Goal: Task Accomplishment & Management: Manage account settings

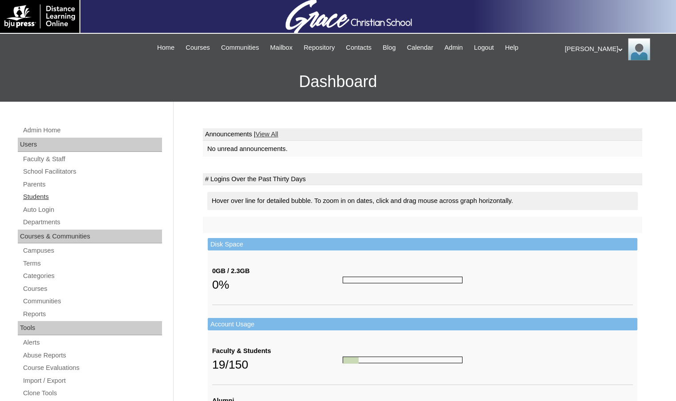
click at [46, 194] on link "Students" at bounding box center [92, 196] width 140 height 11
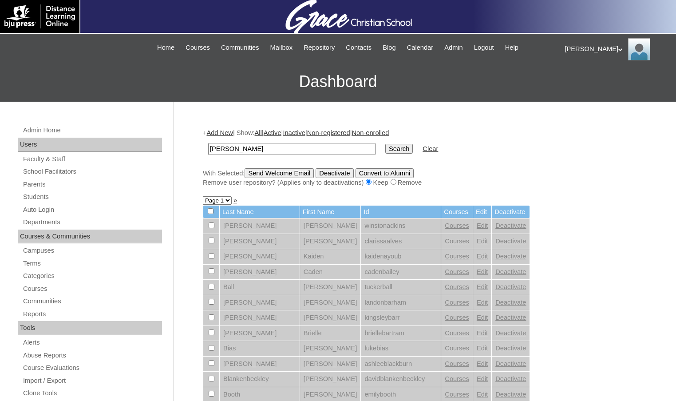
type input "[PERSON_NAME]"
click at [385, 144] on input "Search" at bounding box center [399, 149] width 28 height 10
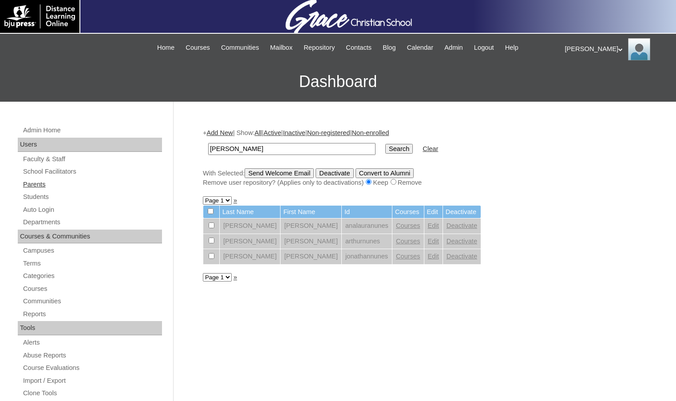
click at [56, 189] on link "Parents" at bounding box center [92, 184] width 140 height 11
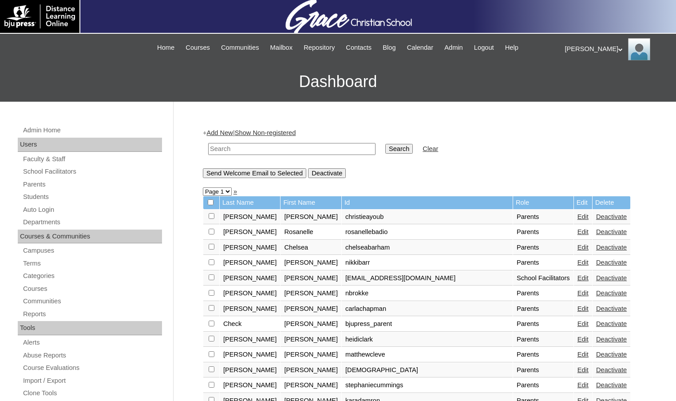
click at [236, 147] on input "text" at bounding box center [291, 149] width 167 height 12
drag, startPoint x: 43, startPoint y: 196, endPoint x: 75, endPoint y: 195, distance: 31.5
click at [43, 196] on link "Students" at bounding box center [92, 196] width 140 height 11
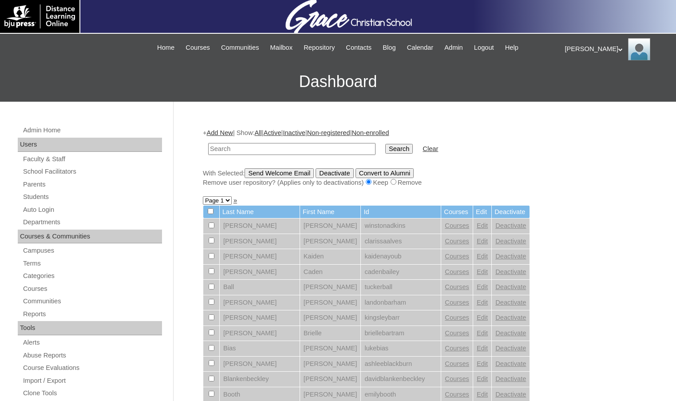
click at [258, 147] on input "text" at bounding box center [291, 149] width 167 height 12
type input "[PERSON_NAME]"
click at [385, 151] on input "Search" at bounding box center [399, 149] width 28 height 10
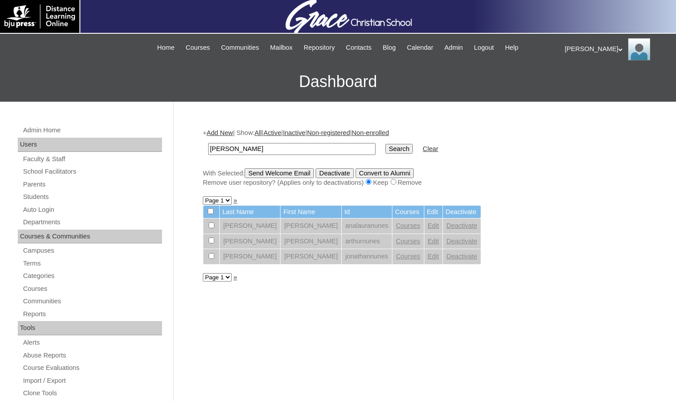
click at [428, 256] on link "Edit" at bounding box center [433, 255] width 11 height 7
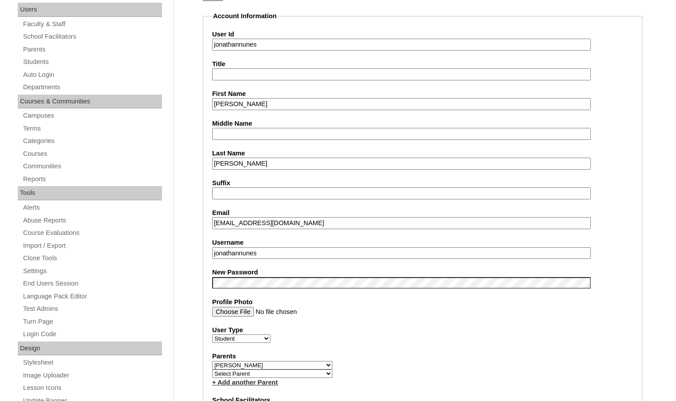
scroll to position [89, 0]
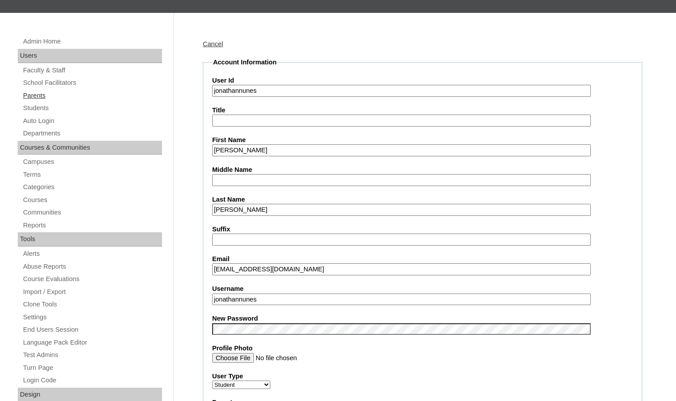
click at [44, 92] on link "Parents" at bounding box center [92, 95] width 140 height 11
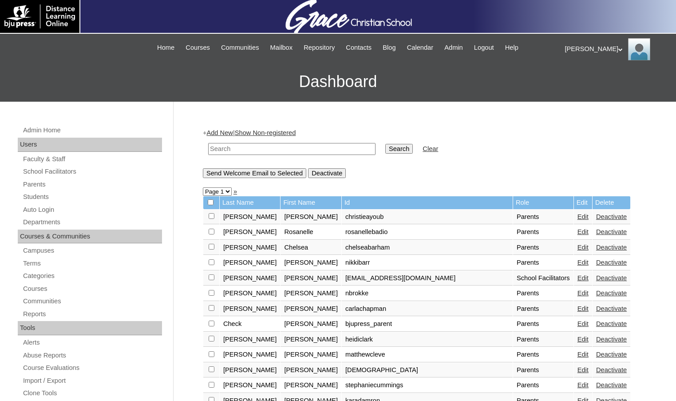
click at [258, 150] on input "text" at bounding box center [291, 149] width 167 height 12
type input "[PERSON_NAME]"
click at [385, 144] on input "Search" at bounding box center [399, 149] width 28 height 10
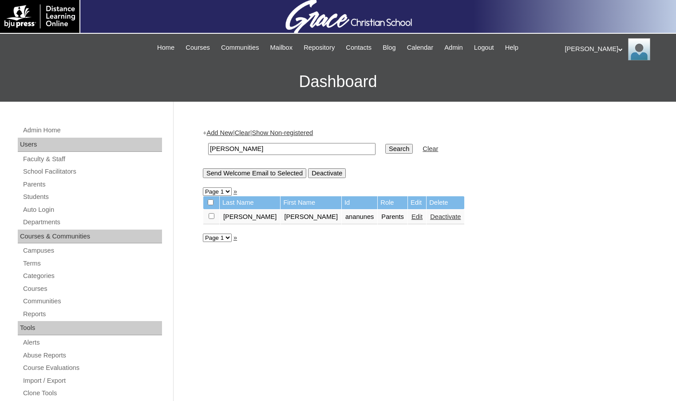
click at [411, 217] on link "Edit" at bounding box center [416, 216] width 11 height 7
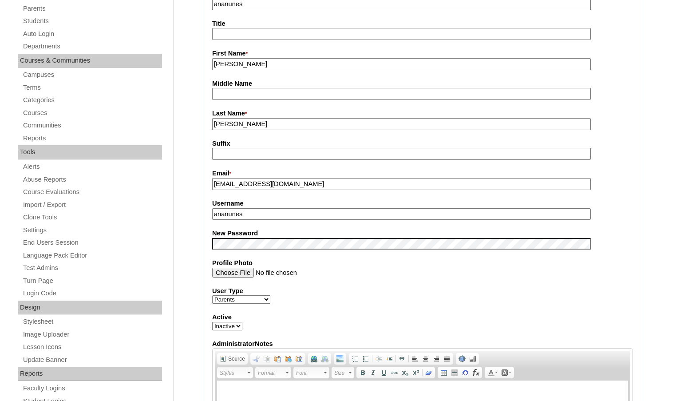
scroll to position [222, 0]
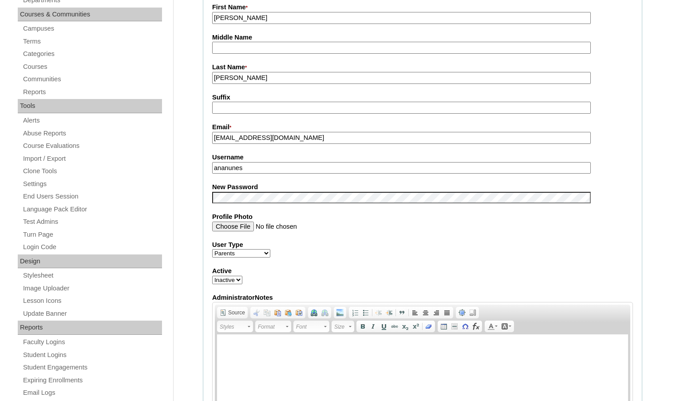
click at [231, 282] on select "Active Inactive" at bounding box center [227, 279] width 30 height 8
select select "1"
click at [212, 277] on select "Active Inactive" at bounding box center [227, 279] width 30 height 8
click at [183, 265] on div "Admin Home Users Faculty & Staff School Facilitators Parents Students Auto Logi…" at bounding box center [338, 406] width 676 height 1052
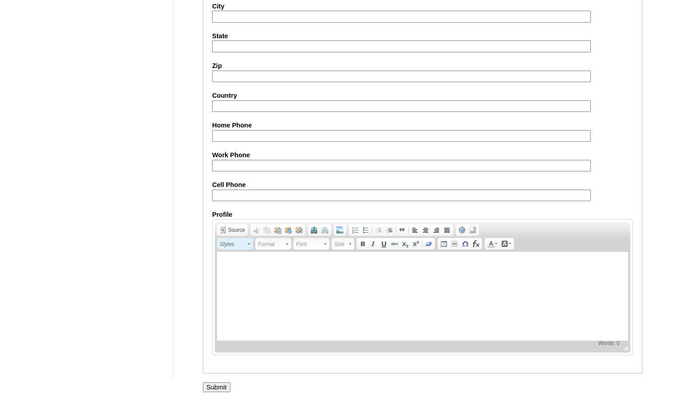
scroll to position [765, 0]
click at [224, 384] on input "Submit" at bounding box center [217, 387] width 28 height 10
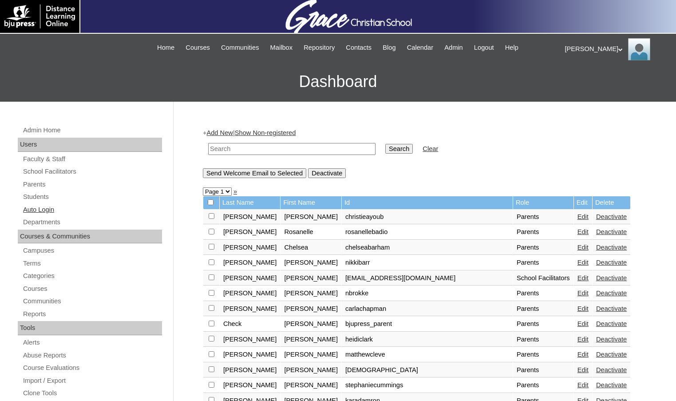
click at [46, 212] on link "Auto Login" at bounding box center [92, 209] width 140 height 11
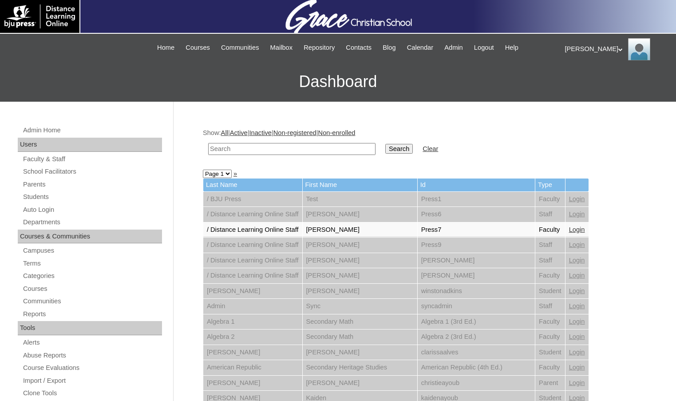
click at [244, 150] on input "text" at bounding box center [291, 149] width 167 height 12
type input "nune"
click at [385, 144] on input "Search" at bounding box center [399, 149] width 28 height 10
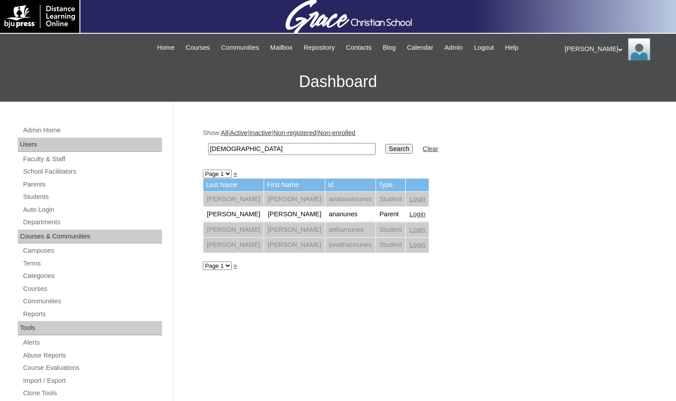
click at [409, 211] on link "Login" at bounding box center [417, 213] width 16 height 7
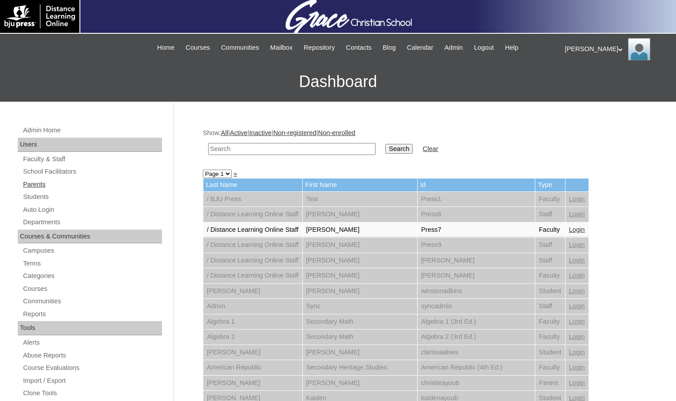
click at [43, 180] on link "Parents" at bounding box center [92, 184] width 140 height 11
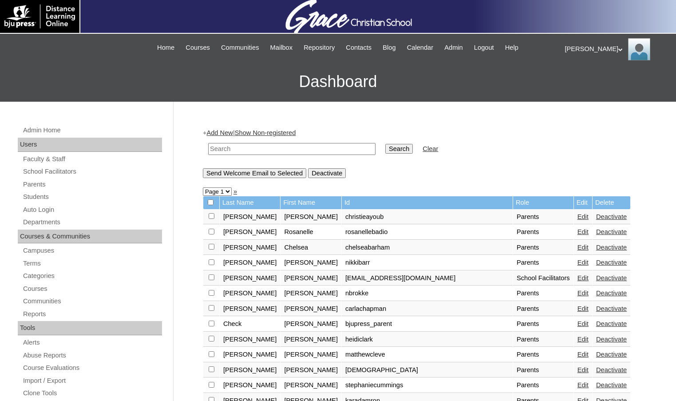
click at [247, 146] on input "text" at bounding box center [291, 149] width 167 height 12
type input "[PERSON_NAME]"
click at [385, 144] on input "Search" at bounding box center [399, 149] width 28 height 10
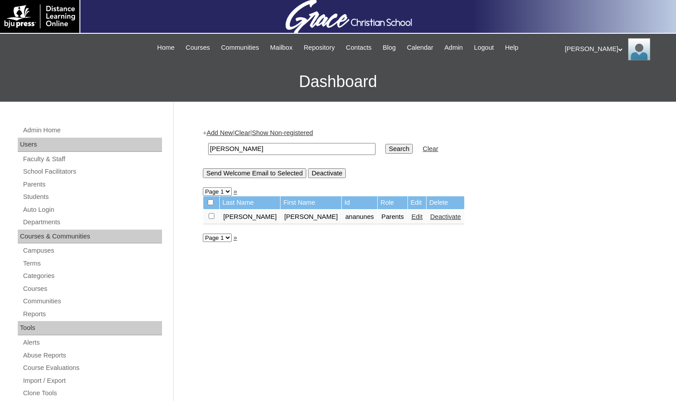
click at [411, 219] on link "Edit" at bounding box center [416, 216] width 11 height 7
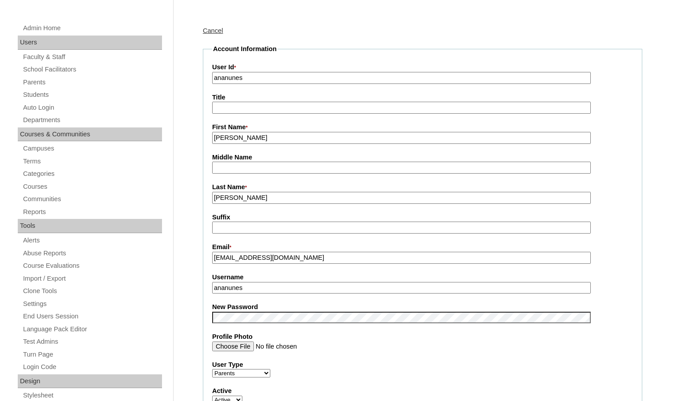
scroll to position [133, 0]
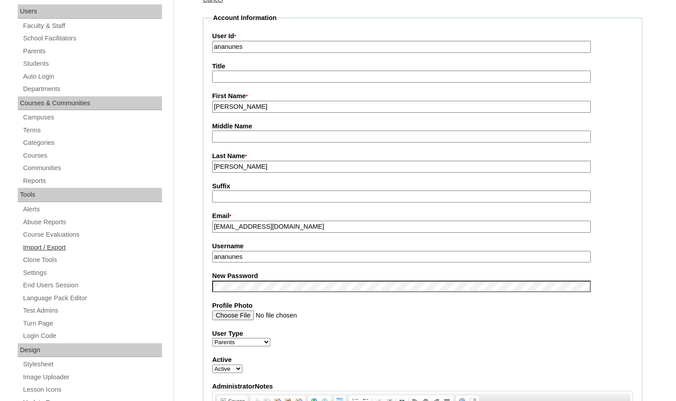
drag, startPoint x: 265, startPoint y: 260, endPoint x: 103, endPoint y: 242, distance: 162.9
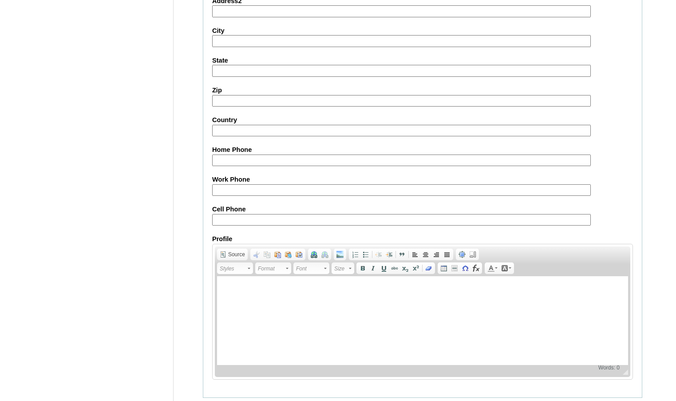
scroll to position [765, 0]
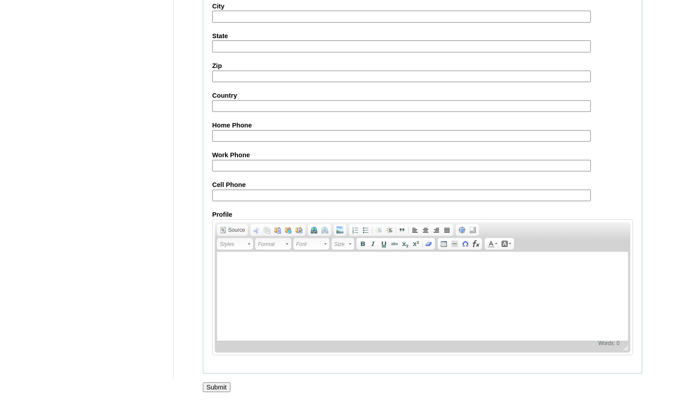
click at [219, 390] on input "Submit" at bounding box center [217, 387] width 28 height 10
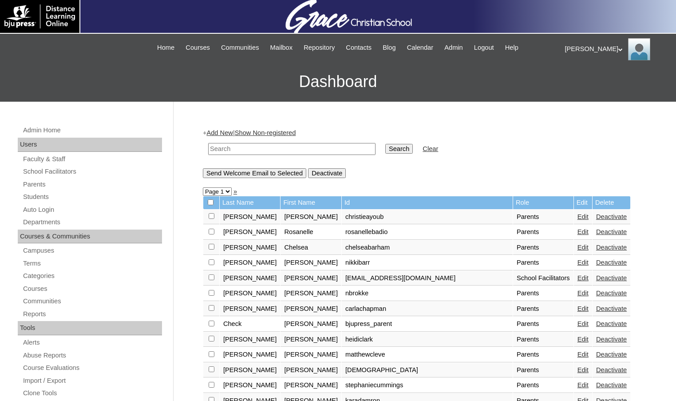
click at [575, 48] on div "Melanie My Profile My Settings Logout" at bounding box center [616, 49] width 102 height 22
click at [587, 83] on span "Logout" at bounding box center [581, 83] width 18 height 7
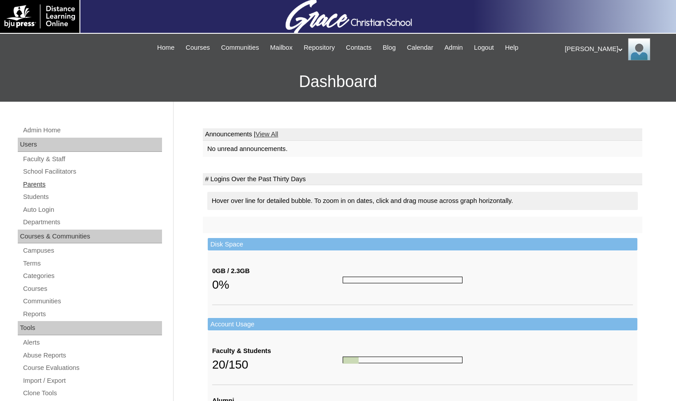
click at [47, 186] on link "Parents" at bounding box center [92, 184] width 140 height 11
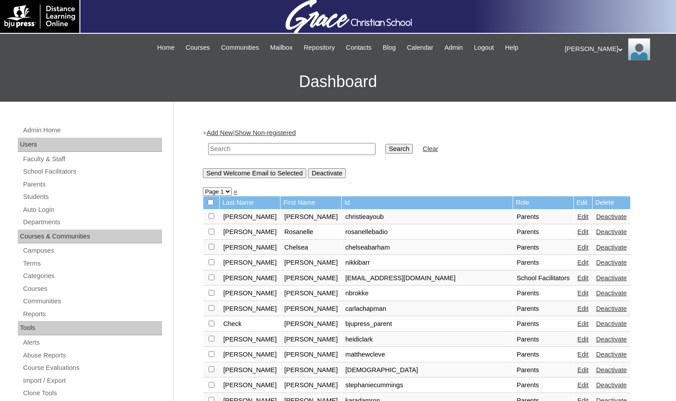
click at [286, 152] on input "text" at bounding box center [291, 149] width 167 height 12
type input "[PERSON_NAME]"
click at [385, 144] on input "Search" at bounding box center [399, 149] width 28 height 10
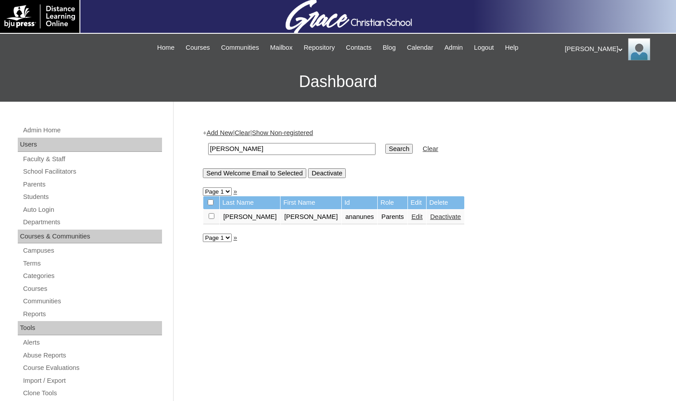
click at [210, 219] on input "checkbox" at bounding box center [212, 216] width 6 height 6
checkbox input "true"
click at [325, 176] on input "Deactivate" at bounding box center [327, 173] width 38 height 10
click at [581, 49] on div "[PERSON_NAME] My Profile My Settings Logout" at bounding box center [616, 49] width 102 height 22
drag, startPoint x: 581, startPoint y: 86, endPoint x: 537, endPoint y: 60, distance: 51.5
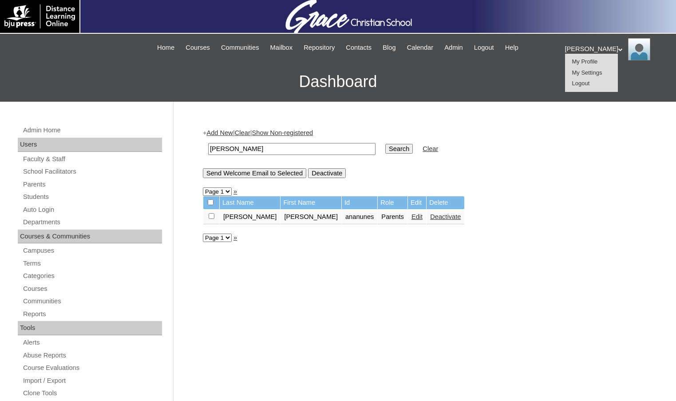
click at [581, 86] on span "Logout" at bounding box center [581, 83] width 18 height 7
